Goal: Information Seeking & Learning: Check status

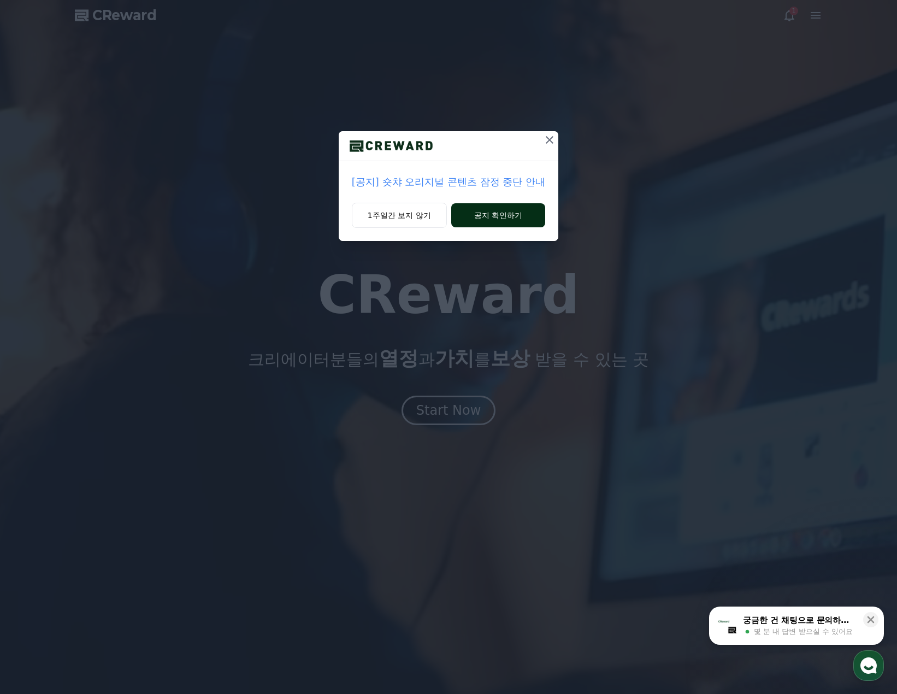
click at [508, 217] on button "공지 확인하기" at bounding box center [498, 215] width 95 height 24
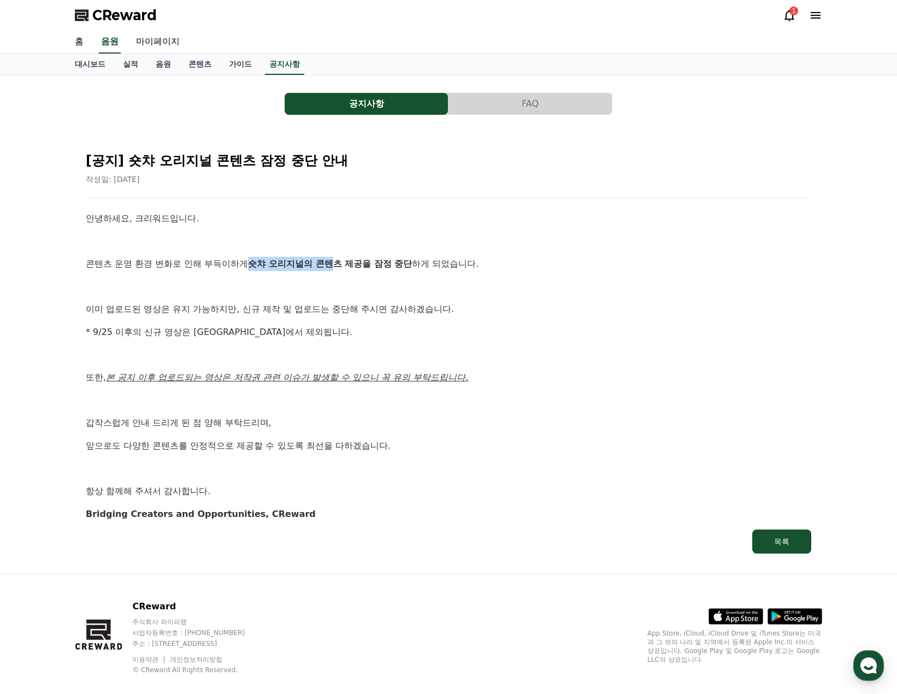
drag, startPoint x: 257, startPoint y: 262, endPoint x: 342, endPoint y: 261, distance: 85.3
click at [342, 261] on strong "숏챠 오리지널의 콘텐츠 제공을 잠정 중단" at bounding box center [330, 263] width 164 height 10
click at [275, 264] on strong "숏챠 오리지널의 콘텐츠 제공을 잠정 중단" at bounding box center [330, 263] width 164 height 10
click at [790, 16] on icon at bounding box center [789, 15] width 13 height 13
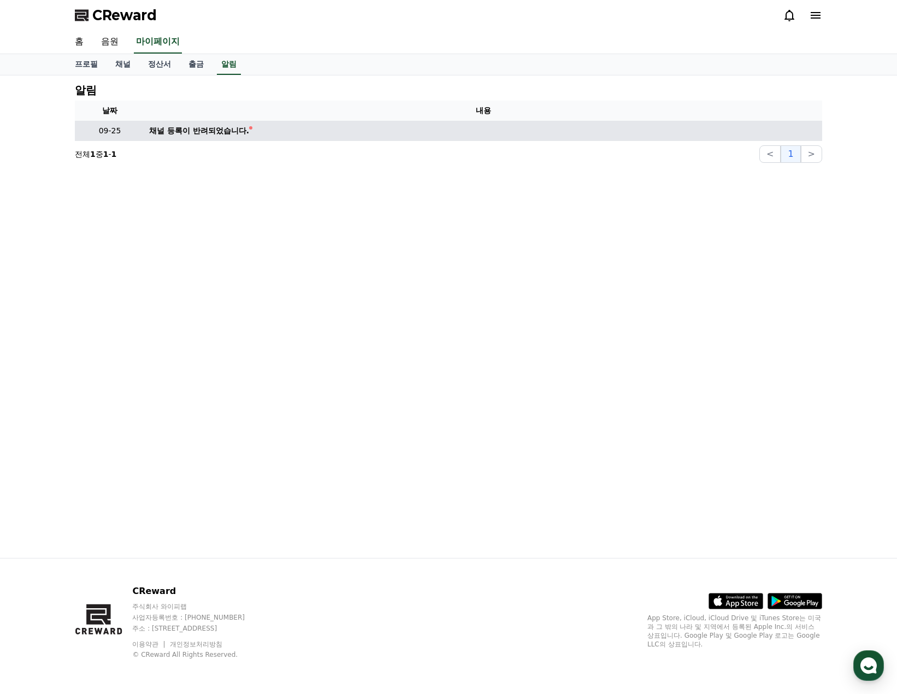
click at [217, 132] on div "채널 등록이 반려되었습니다." at bounding box center [199, 130] width 100 height 11
click at [189, 130] on div "채널 등록이 반려되었습니다." at bounding box center [199, 130] width 100 height 11
click at [297, 130] on td "채널 등록이 반려되었습니다." at bounding box center [484, 131] width 678 height 20
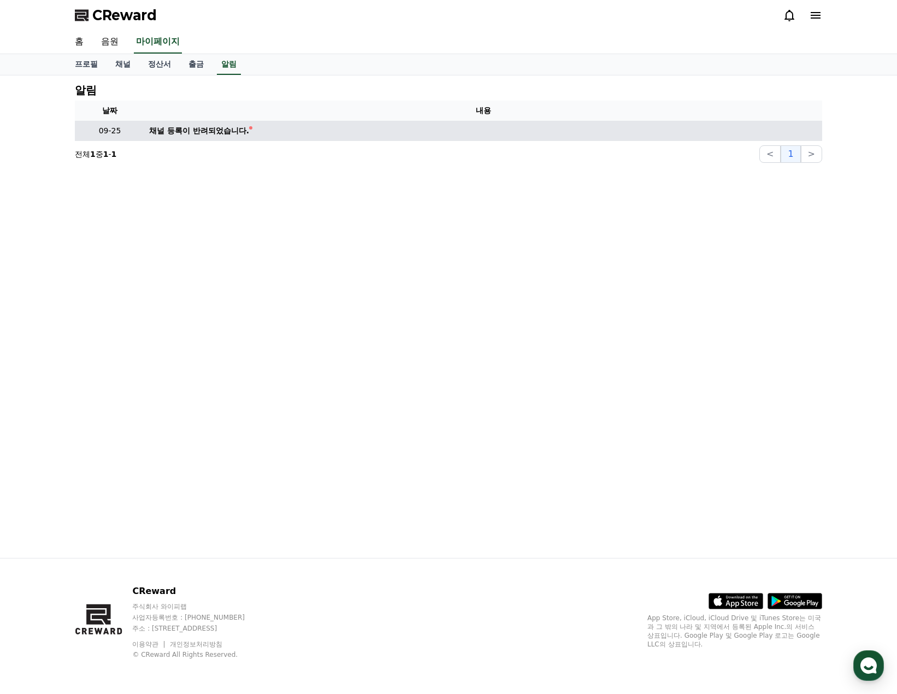
click at [236, 130] on div "채널 등록이 반려되었습니다." at bounding box center [199, 130] width 100 height 11
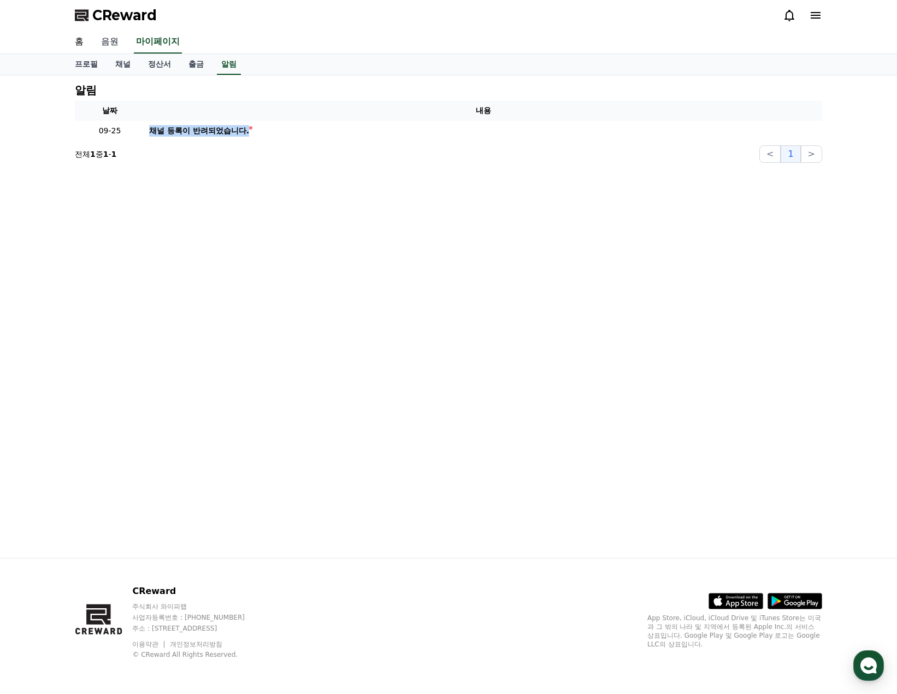
click at [102, 37] on link "음원" at bounding box center [109, 42] width 35 height 23
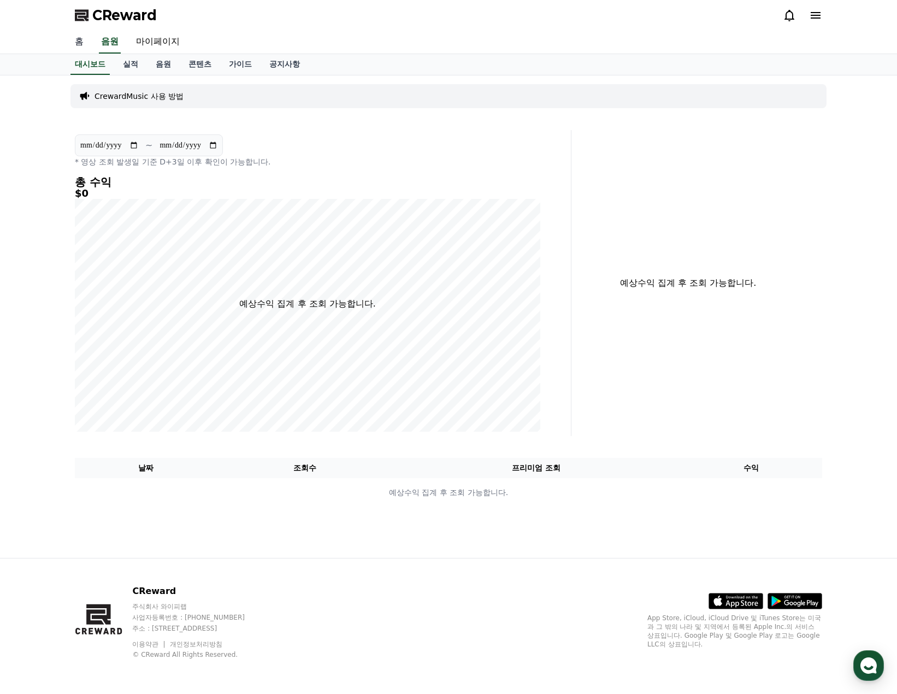
click at [78, 39] on link "홈" at bounding box center [79, 42] width 26 height 23
